Goal: Task Accomplishment & Management: Manage account settings

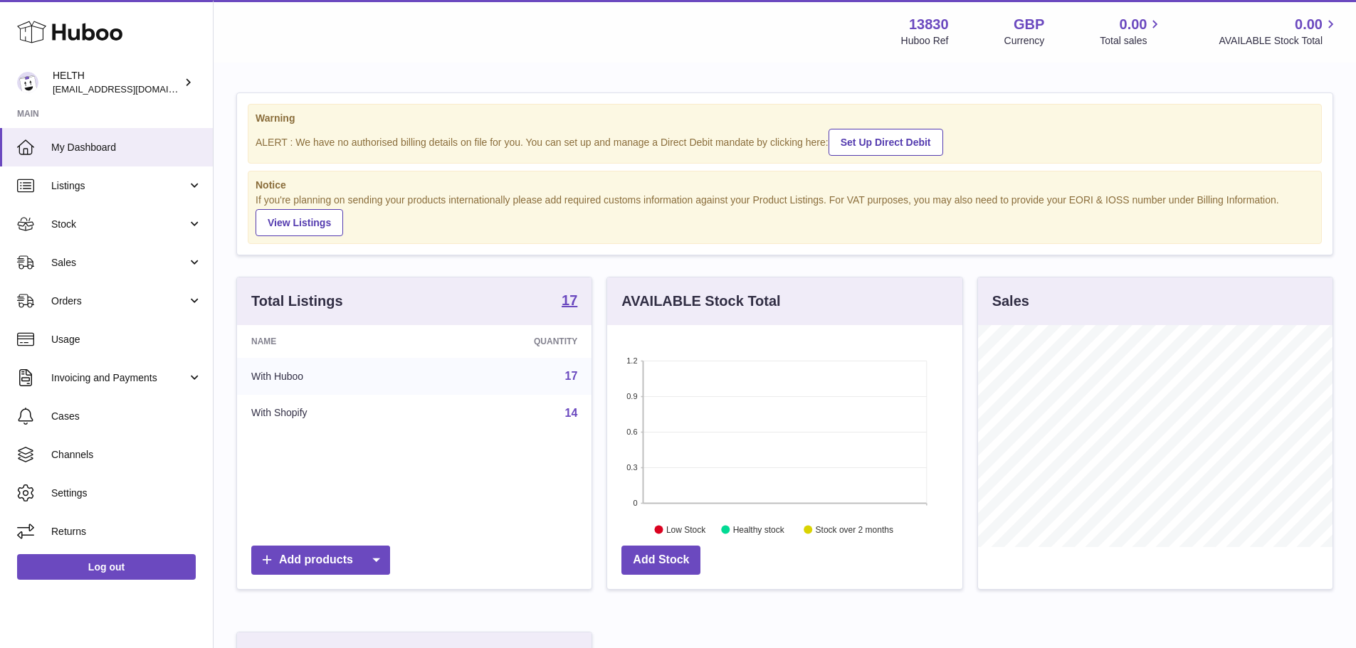
scroll to position [222, 355]
click at [571, 305] on strong "17" at bounding box center [570, 300] width 16 height 14
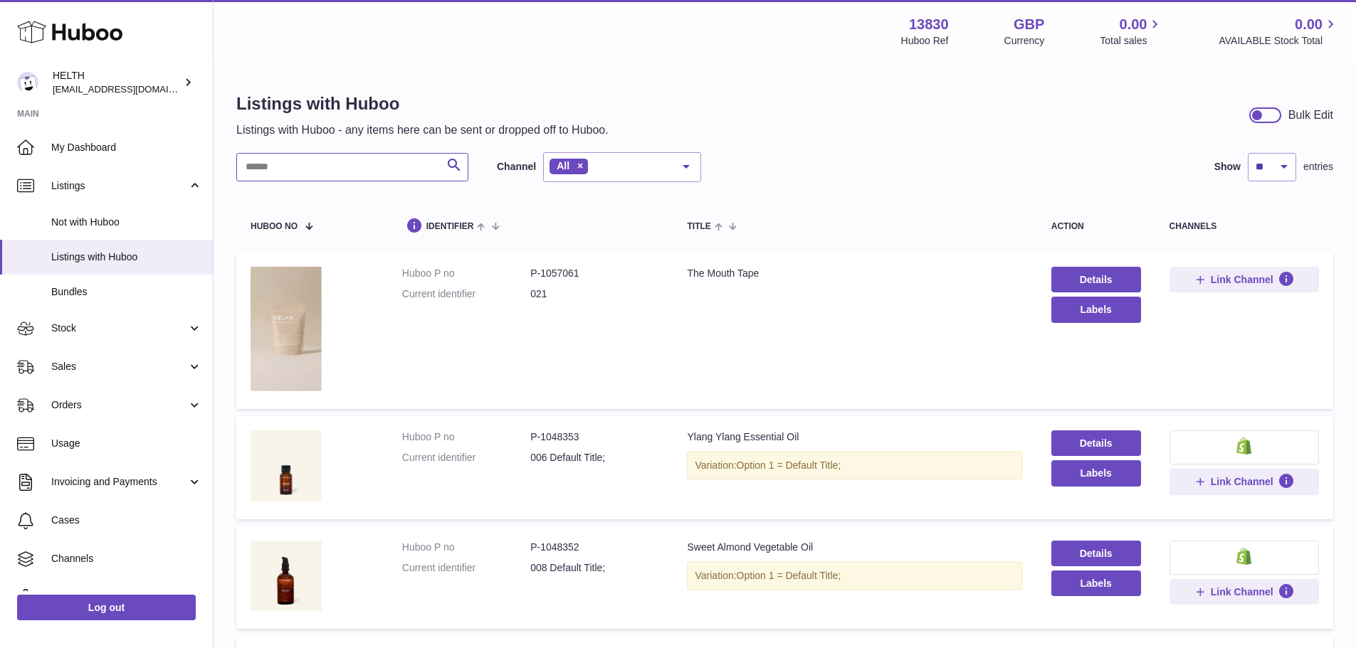
click at [367, 173] on input "text" at bounding box center [352, 167] width 232 height 28
type input "***"
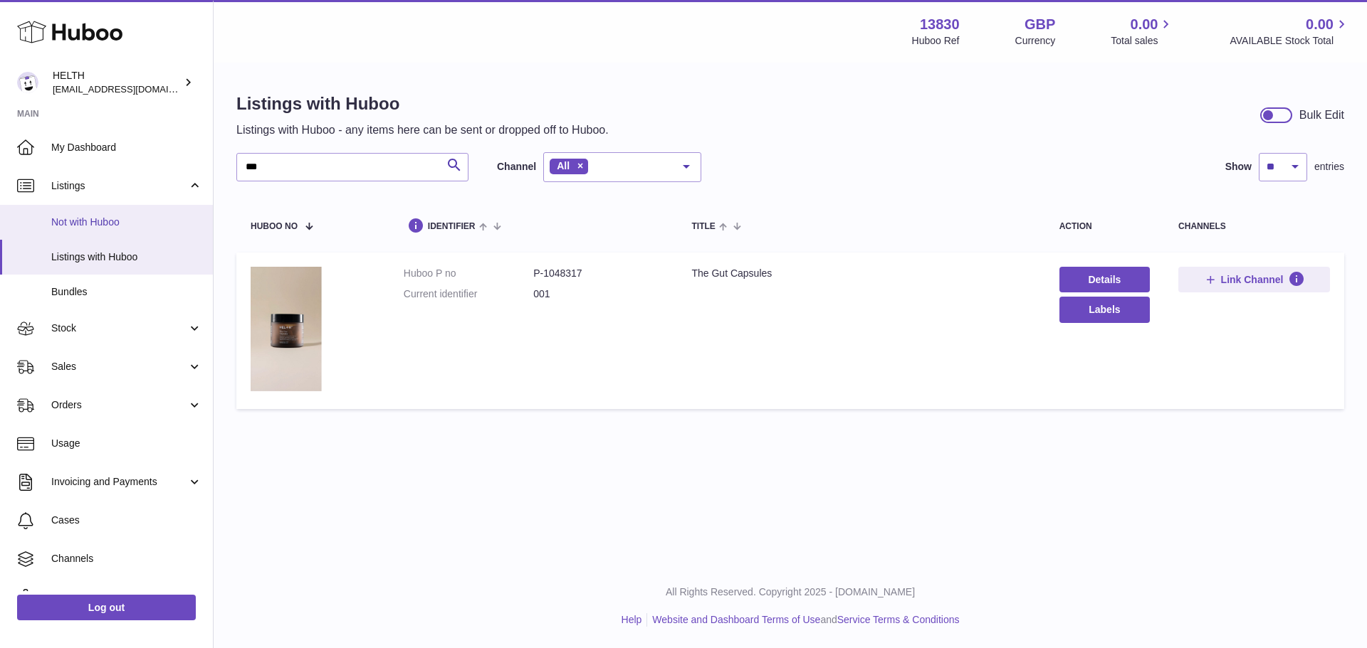
click at [115, 234] on link "Not with Huboo" at bounding box center [106, 222] width 213 height 35
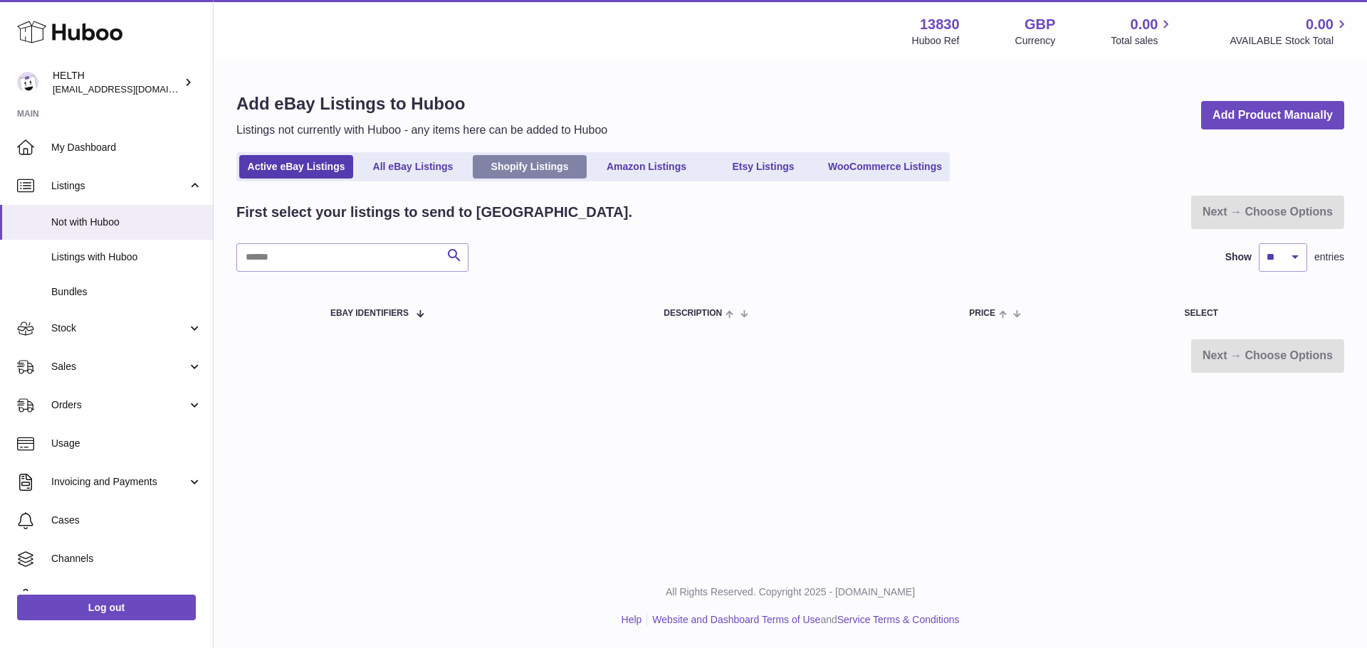
click at [542, 172] on link "Shopify Listings" at bounding box center [530, 166] width 114 height 23
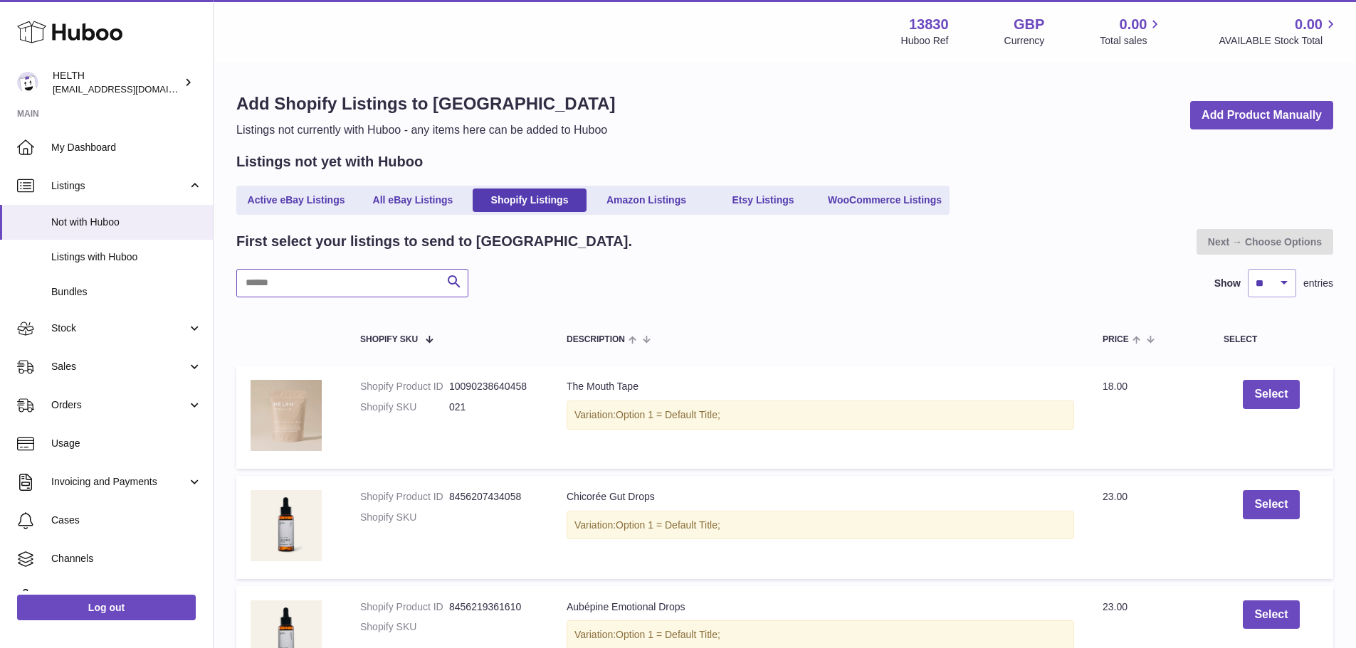
click at [359, 280] on input "text" at bounding box center [352, 283] width 232 height 28
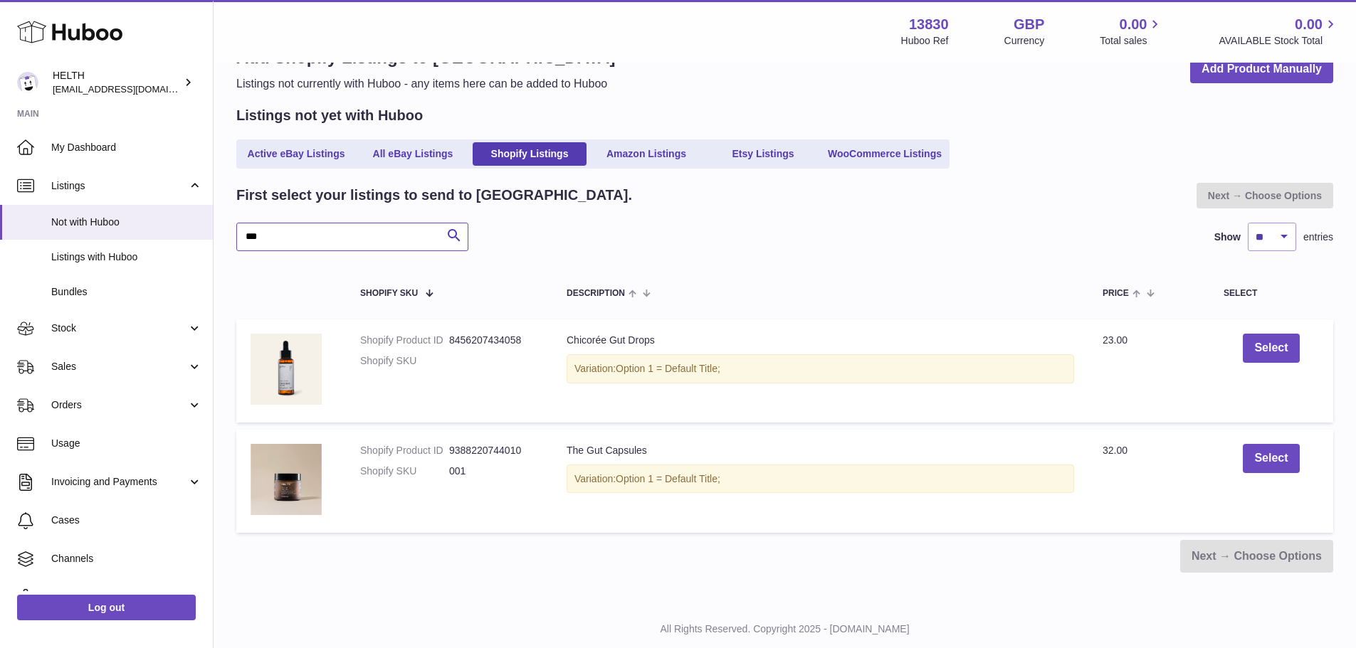
scroll to position [71, 0]
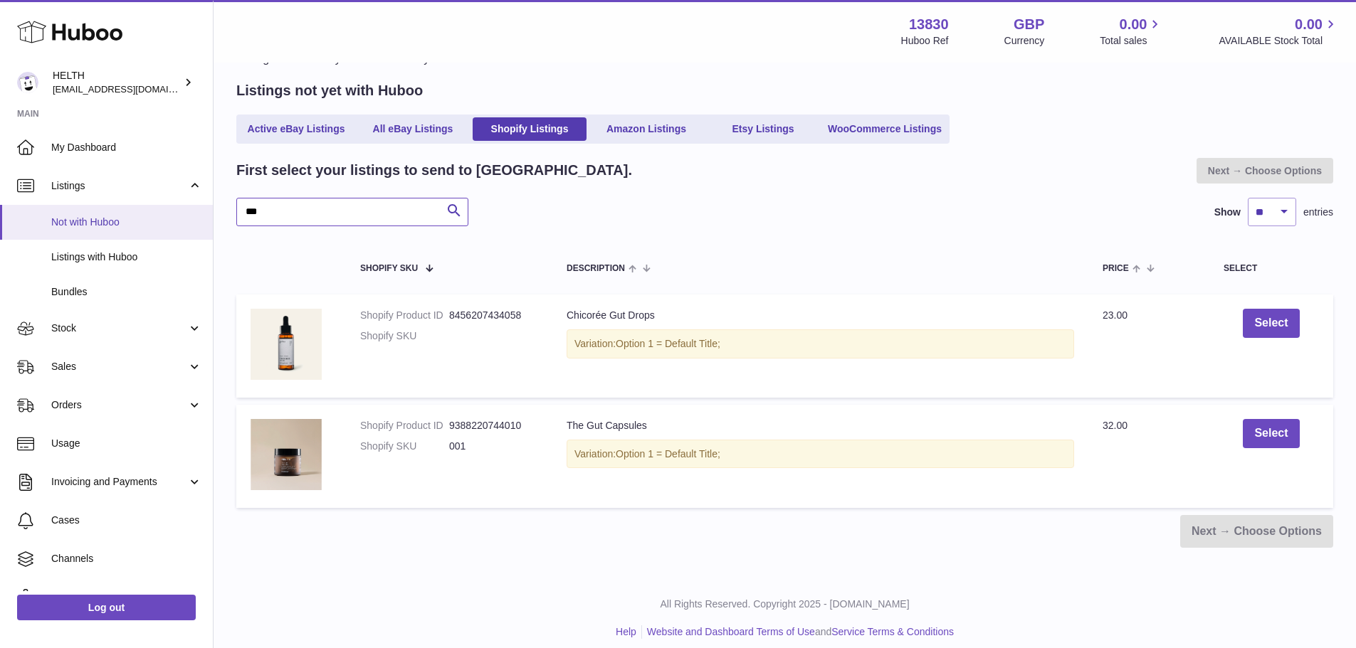
drag, startPoint x: 313, startPoint y: 219, endPoint x: 159, endPoint y: 220, distance: 153.7
click at [172, 222] on div "Huboo HELTH internalAdmin-13830@internal.huboo.com Main My Dashboard Listings N…" at bounding box center [678, 295] width 1356 height 732
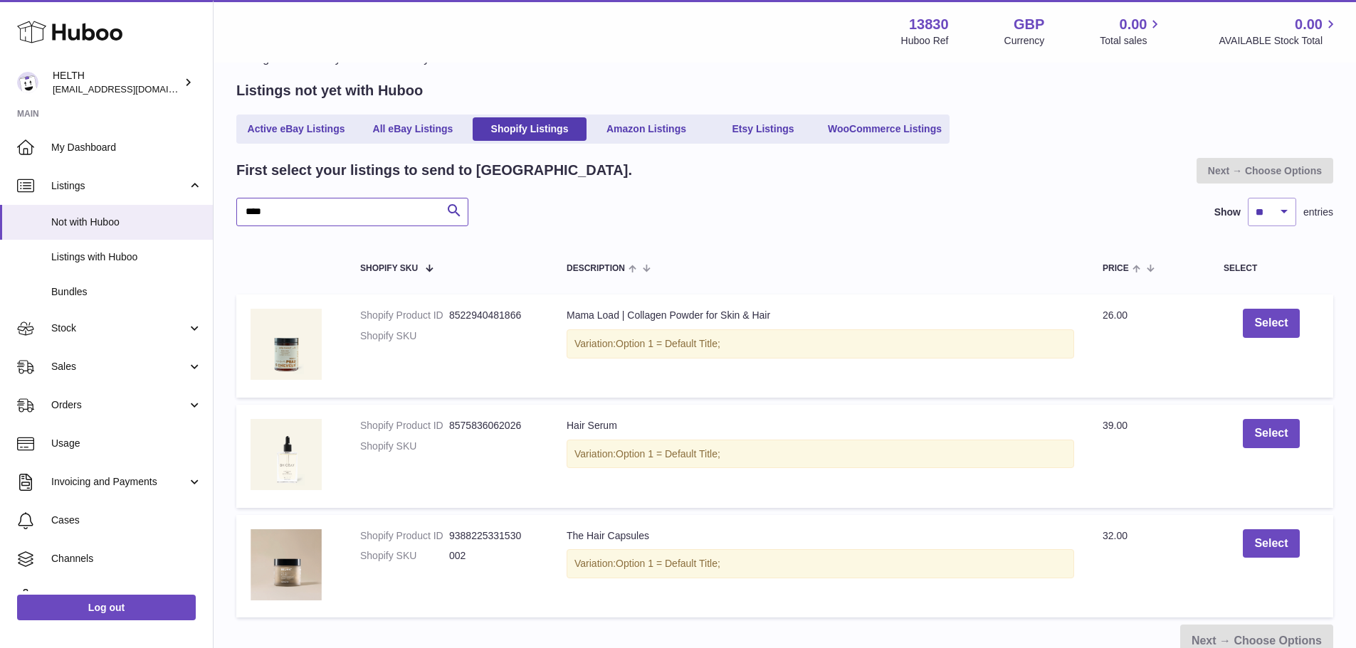
type input "****"
